Goal: Find specific fact: Find specific fact

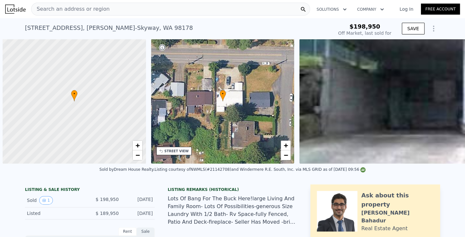
scroll to position [0, 3]
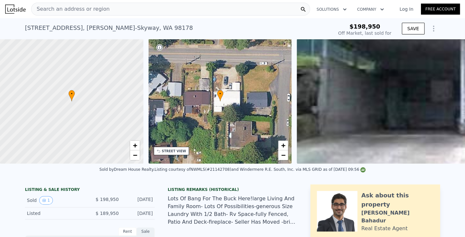
click at [74, 8] on span "Search an address or region" at bounding box center [70, 9] width 78 height 8
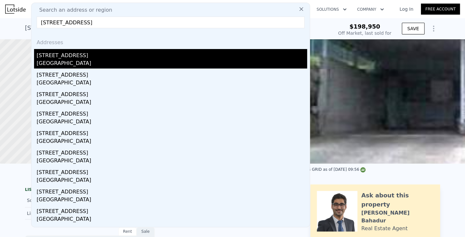
type input "[STREET_ADDRESS]"
click at [48, 56] on div "[STREET_ADDRESS]" at bounding box center [172, 54] width 270 height 10
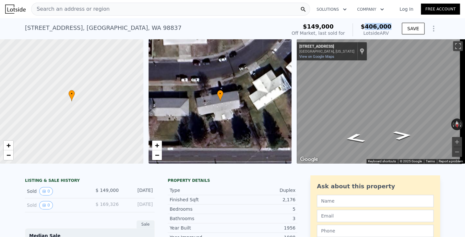
drag, startPoint x: 368, startPoint y: 25, endPoint x: 392, endPoint y: 24, distance: 24.3
click at [392, 24] on div "$149,000 Off Market, last sold for $406,000 Lotside ARV" at bounding box center [341, 30] width 105 height 18
copy span "406,000"
